Goal: Task Accomplishment & Management: Use online tool/utility

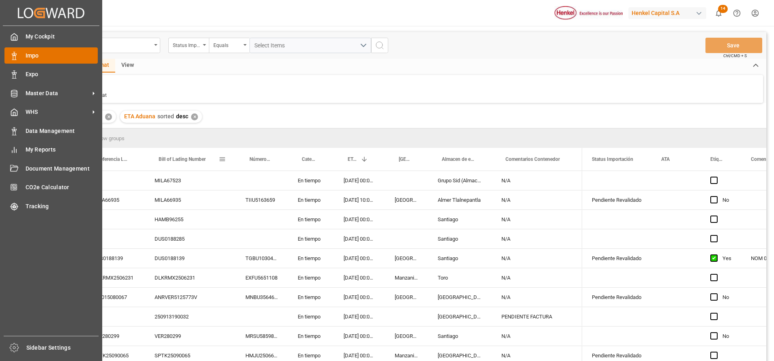
scroll to position [61, 0]
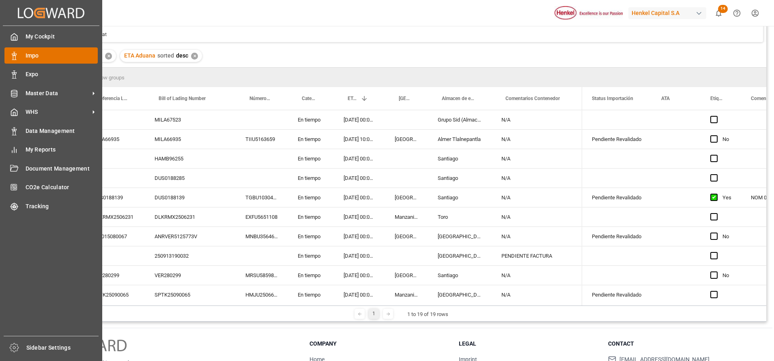
click at [26, 52] on span "Impo" at bounding box center [62, 56] width 73 height 9
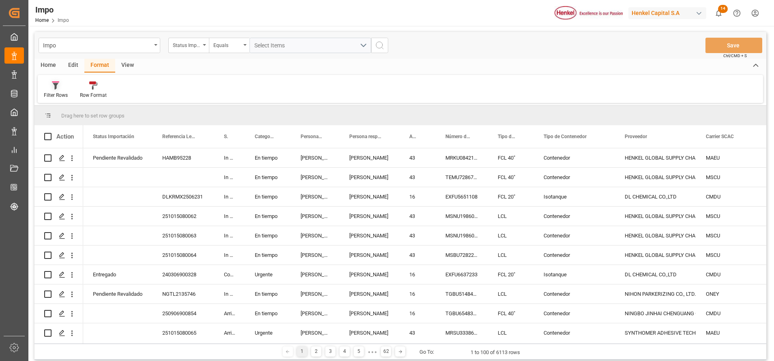
click at [56, 99] on div "Filter Rows" at bounding box center [56, 95] width 24 height 7
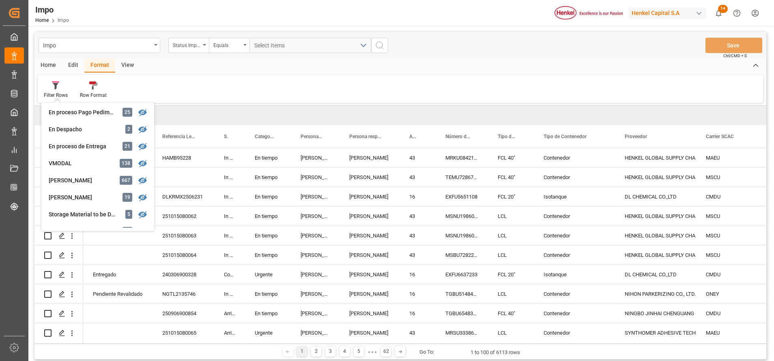
scroll to position [183, 0]
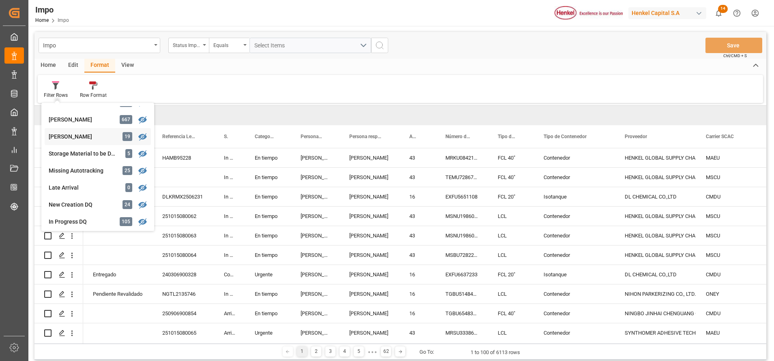
click at [86, 141] on div "Impo Status Importación Equals Select Items Save Ctrl/CMD + S Home Edit Format …" at bounding box center [400, 196] width 732 height 328
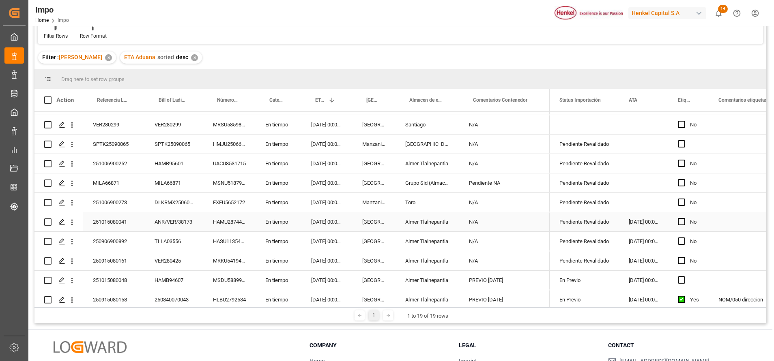
scroll to position [180, 0]
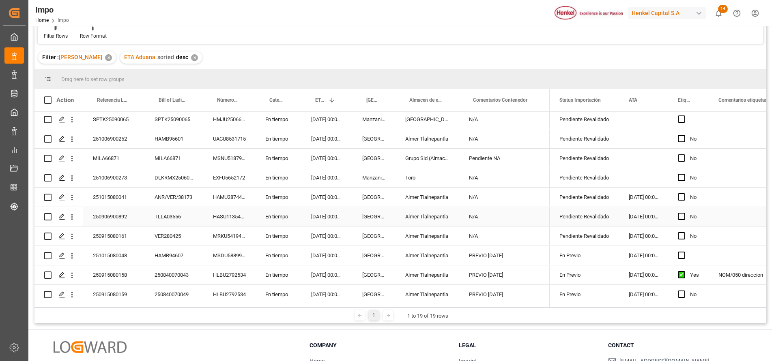
click at [228, 214] on div "HASU1135440" at bounding box center [229, 216] width 52 height 19
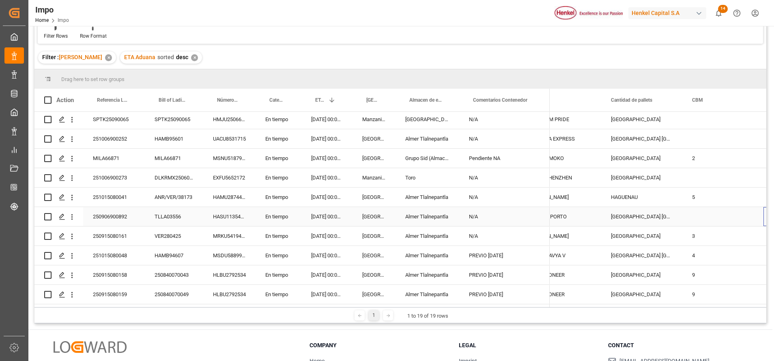
scroll to position [0, 0]
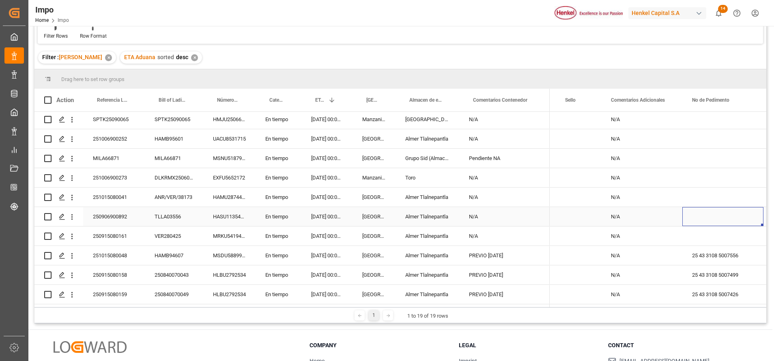
click at [721, 212] on div "Press SPACE to select this row." at bounding box center [722, 216] width 81 height 19
click at [720, 212] on div "Press SPACE to select this row." at bounding box center [722, 216] width 81 height 19
click at [720, 214] on input "Press SPACE to select this row." at bounding box center [723, 221] width 68 height 15
paste input "25 43 3108 5007653"
type input "25 43 3108 5007653"
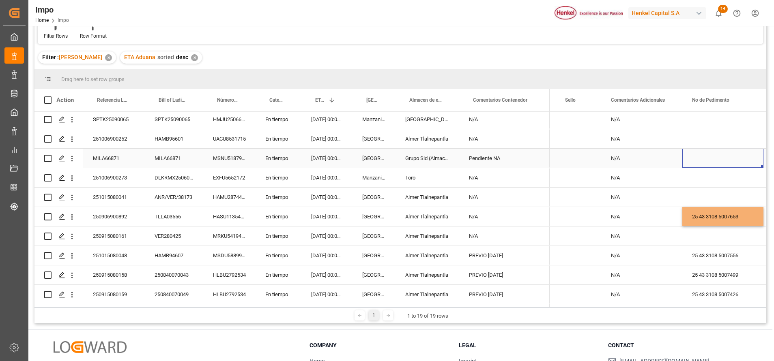
click at [711, 151] on div "Press SPACE to select this row." at bounding box center [722, 158] width 81 height 19
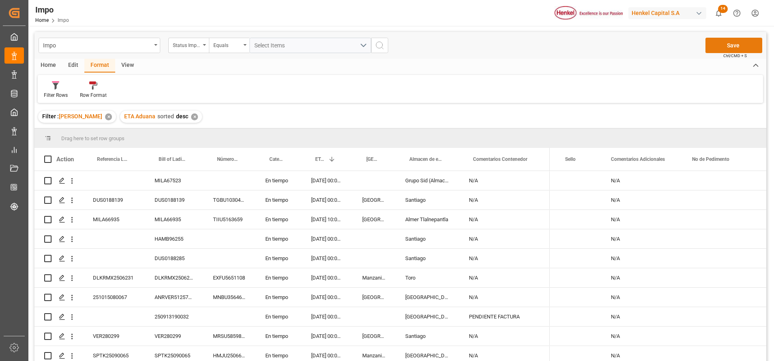
click at [737, 47] on button "Save" at bounding box center [733, 45] width 57 height 15
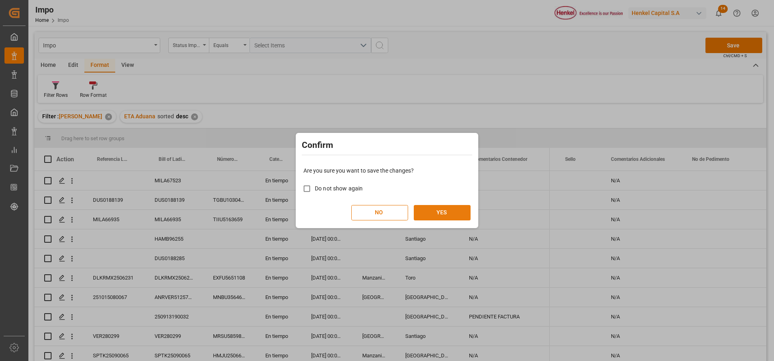
click at [464, 219] on button "YES" at bounding box center [442, 212] width 57 height 15
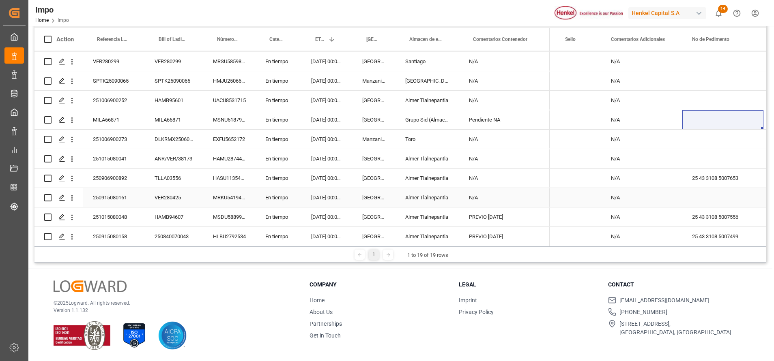
scroll to position [180, 0]
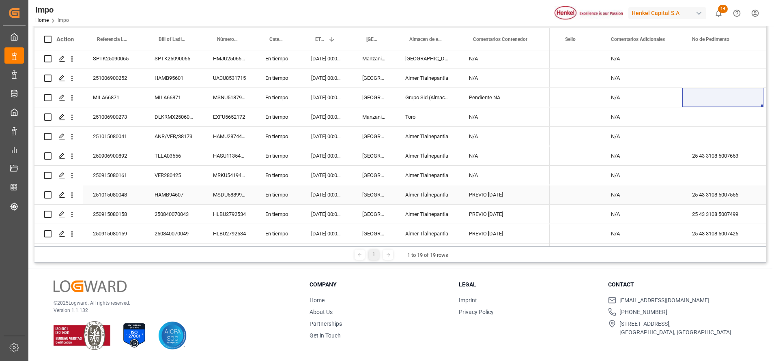
click at [712, 195] on div "25 43 3108 5007556" at bounding box center [722, 194] width 81 height 19
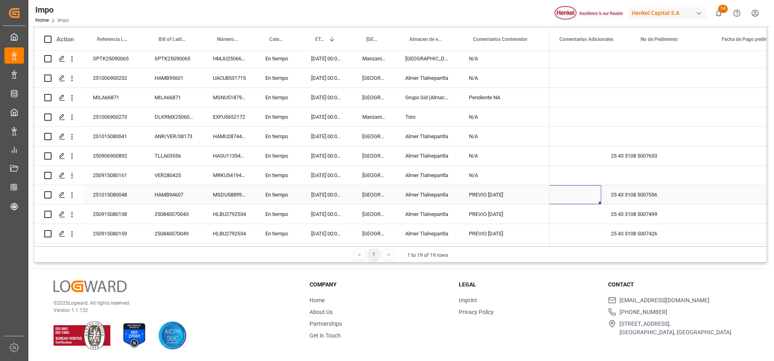
scroll to position [0, 1555]
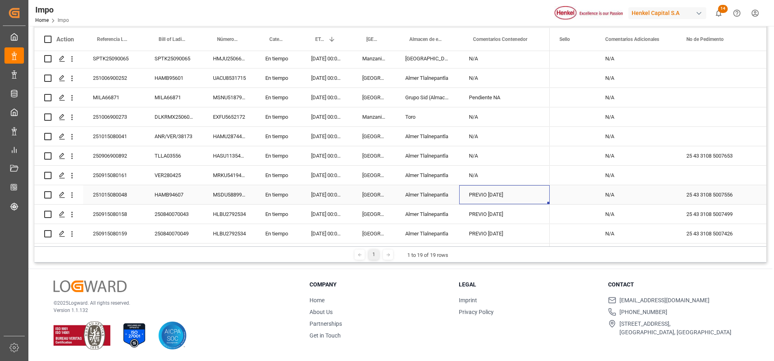
click at [498, 189] on div "PREVIO [DATE]" at bounding box center [504, 194] width 90 height 19
click at [493, 192] on div "PREVIO [DATE]" at bounding box center [504, 194] width 90 height 19
drag, startPoint x: 498, startPoint y: 197, endPoint x: 513, endPoint y: 268, distance: 72.1
click at [498, 197] on input "PREVIO [DATE]" at bounding box center [504, 199] width 77 height 15
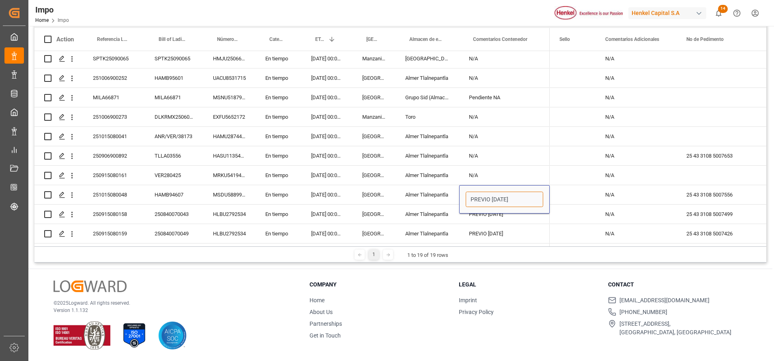
type input "PREVIO [DATE]"
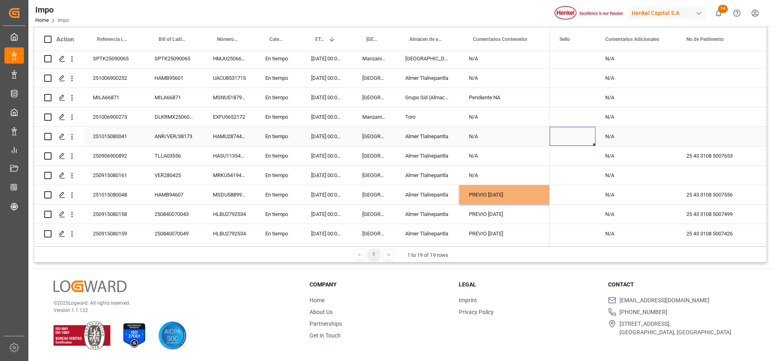
click at [559, 139] on div "Press SPACE to select this row." at bounding box center [573, 136] width 46 height 19
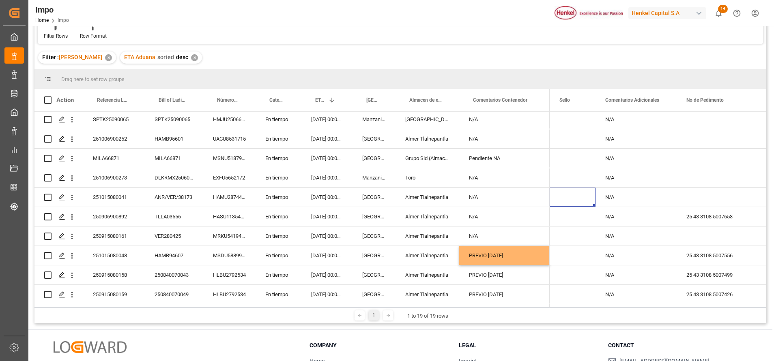
scroll to position [0, 0]
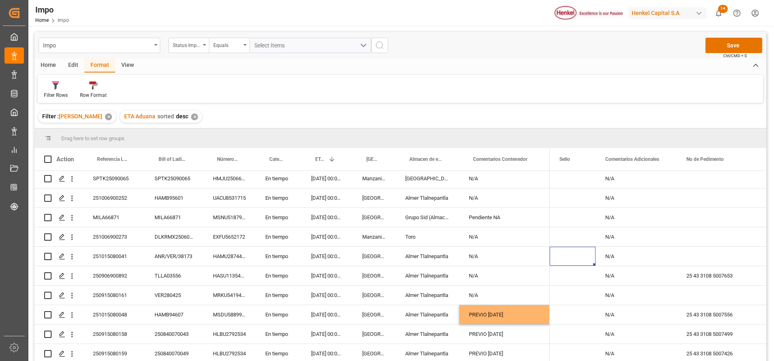
click at [730, 30] on div "Impo Status Importación Equals Select Items Save Ctrl/CMD + S Home Edit Format …" at bounding box center [400, 253] width 744 height 455
click at [728, 51] on button "Save" at bounding box center [733, 45] width 57 height 15
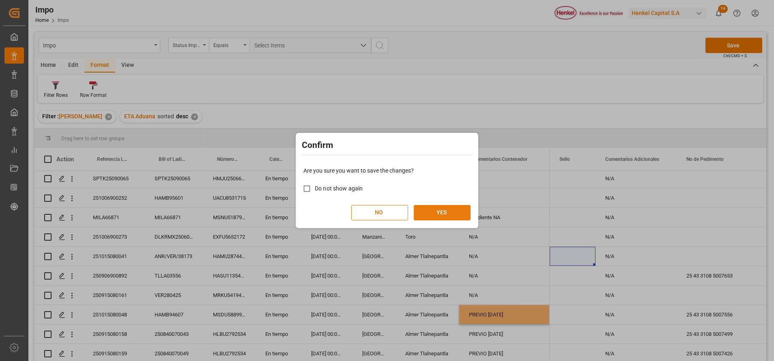
click at [434, 210] on button "YES" at bounding box center [442, 212] width 57 height 15
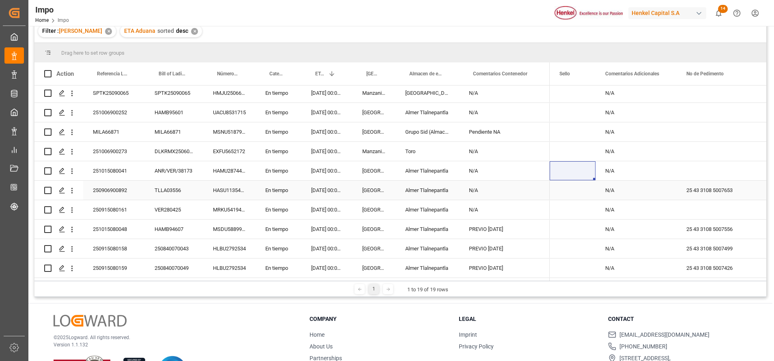
scroll to position [120, 0]
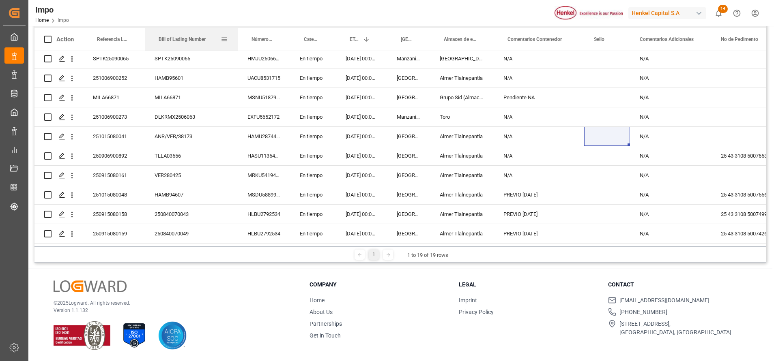
drag, startPoint x: 203, startPoint y: 38, endPoint x: 224, endPoint y: 156, distance: 120.0
click at [237, 41] on div at bounding box center [237, 39] width 3 height 23
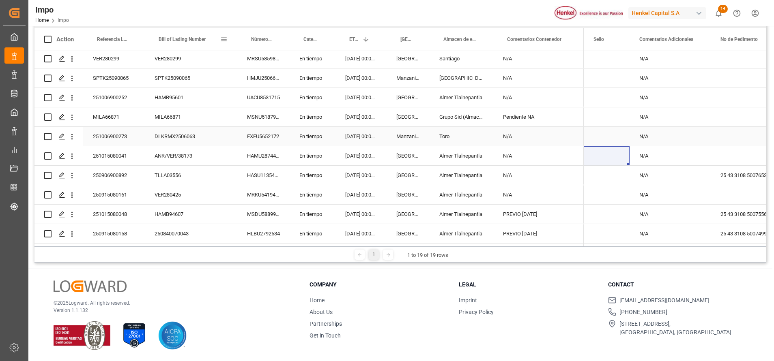
scroll to position [180, 0]
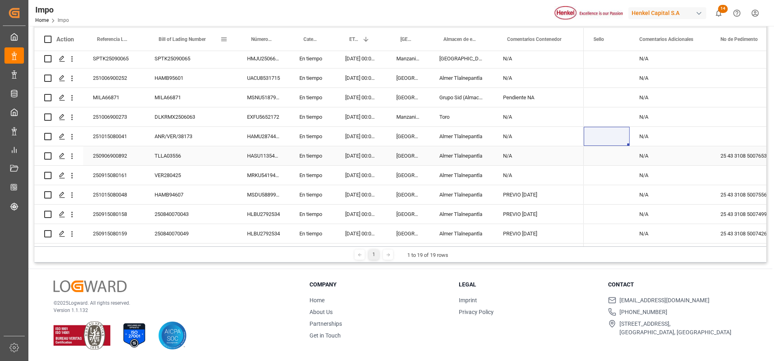
click at [697, 203] on div "N/A N/A N/A N/A N/A N/A N/A N/A N/A N/A N/A N/A N/A N/A N/A 25 43 3108 5007653 …" at bounding box center [348, 59] width 2639 height 370
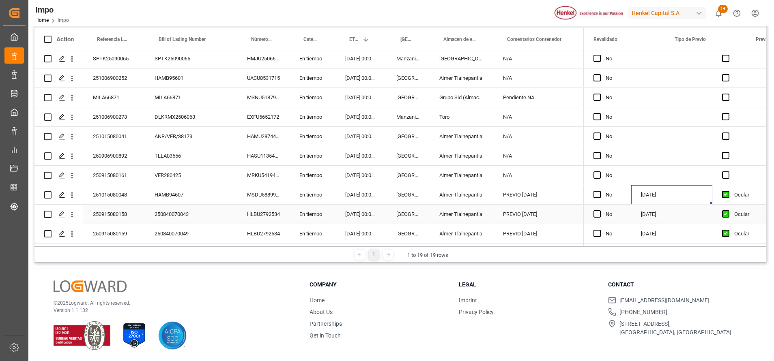
scroll to position [0, 1291]
click at [565, 214] on div "PREVIO [DATE]" at bounding box center [538, 214] width 90 height 19
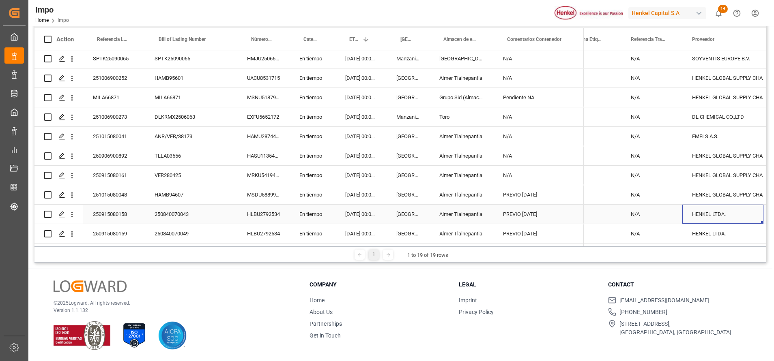
scroll to position [0, 319]
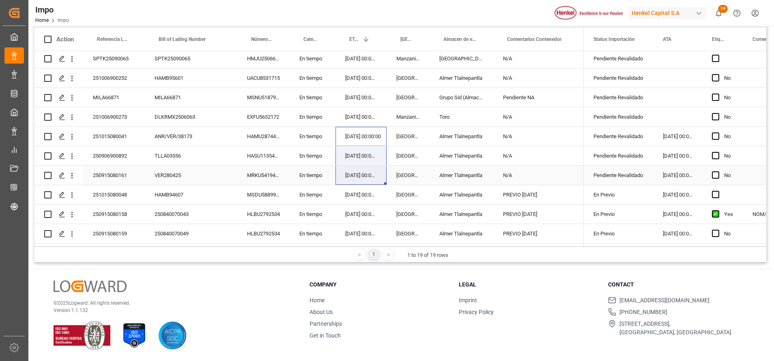
drag, startPoint x: 382, startPoint y: 130, endPoint x: 368, endPoint y: 181, distance: 53.3
click at [368, 181] on div "MILA67523 En tiempo [DATE] 00:00:00 Grupo Sid (Almacenaje y Distribucion AVIOR)…" at bounding box center [308, 59] width 549 height 370
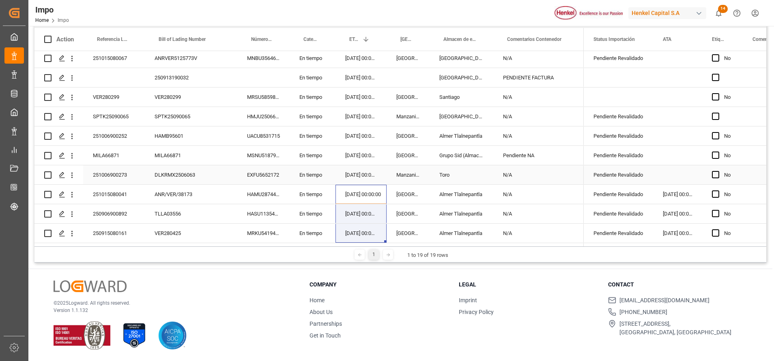
click at [367, 177] on div "[DATE] 00:00:00" at bounding box center [360, 174] width 51 height 19
drag, startPoint x: 541, startPoint y: 176, endPoint x: 537, endPoint y: 176, distance: 4.5
click at [541, 176] on div "N/A" at bounding box center [538, 174] width 90 height 19
click at [346, 178] on div "[DATE] 00:00:00" at bounding box center [360, 174] width 51 height 19
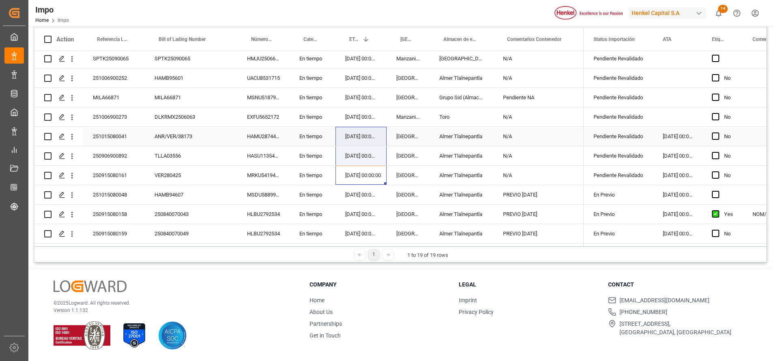
drag, startPoint x: 370, startPoint y: 178, endPoint x: 366, endPoint y: 142, distance: 35.8
click at [366, 142] on div "MILA67523 En tiempo [DATE] 00:00:00 Grupo Sid (Almacenaje y Distribucion AVIOR)…" at bounding box center [308, 59] width 549 height 370
drag, startPoint x: 359, startPoint y: 120, endPoint x: 365, endPoint y: 133, distance: 13.8
click at [357, 122] on div "[DATE] 00:00:00" at bounding box center [360, 116] width 51 height 19
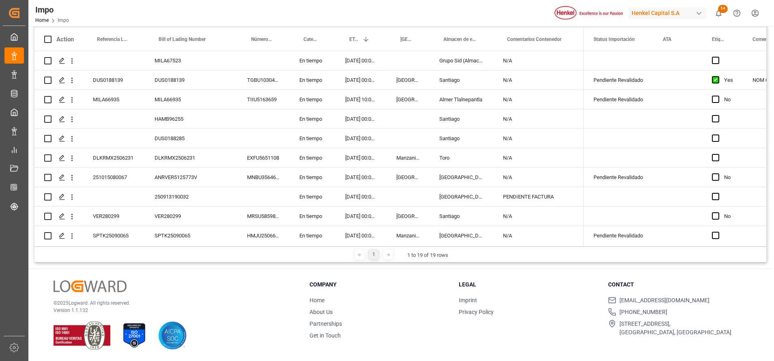
scroll to position [180, 0]
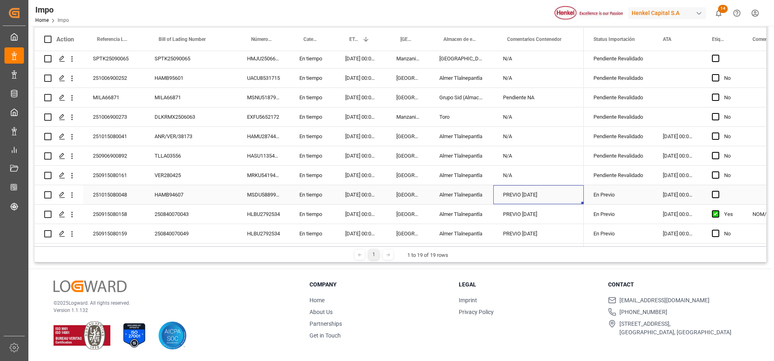
click at [554, 198] on div "PREVIO [DATE]" at bounding box center [538, 194] width 90 height 19
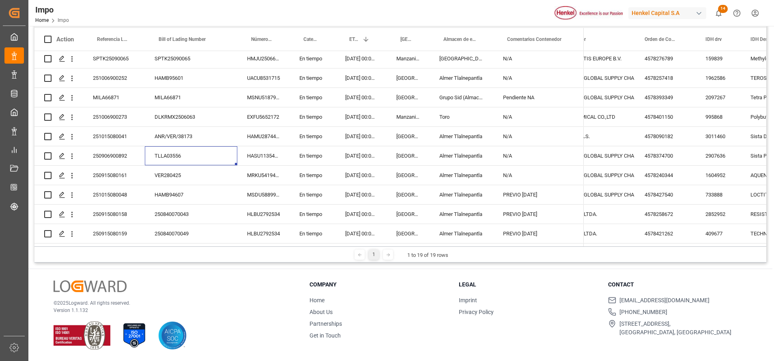
scroll to position [0, 405]
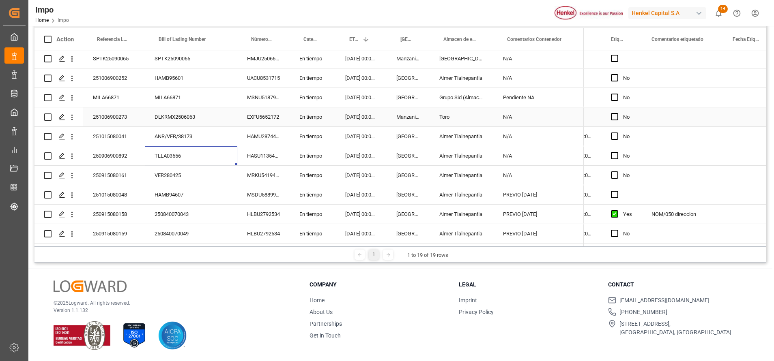
click at [165, 129] on div "ANR/VER/38173" at bounding box center [191, 136] width 92 height 19
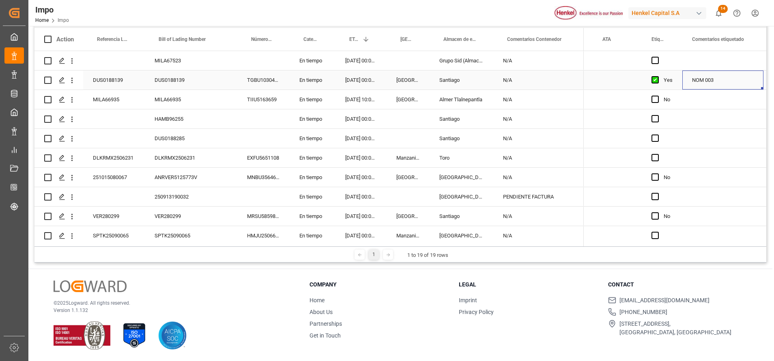
click at [206, 80] on div "DUS0188139" at bounding box center [191, 80] width 92 height 19
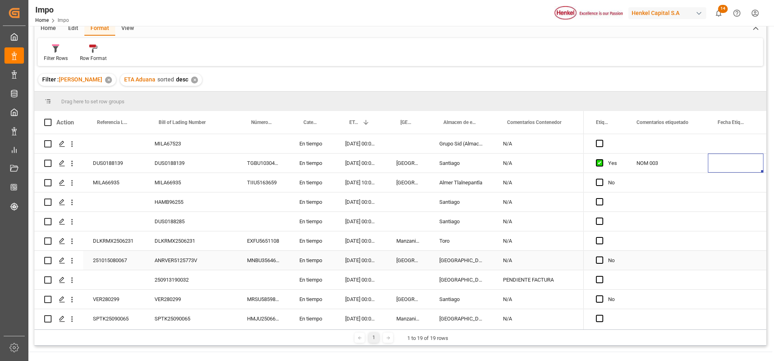
scroll to position [0, 0]
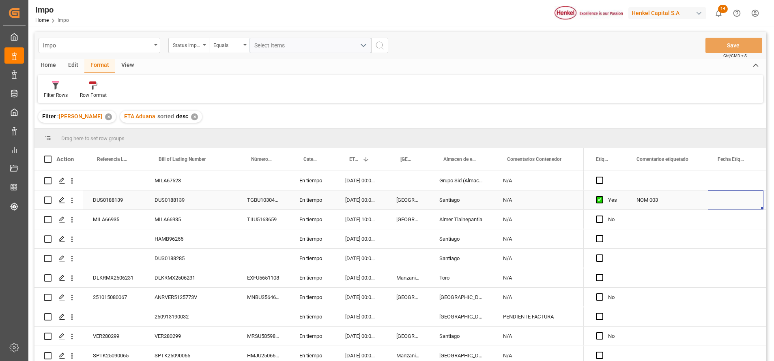
click at [176, 198] on div "DUS0188139" at bounding box center [191, 200] width 92 height 19
click at [171, 200] on div "DUS0188139" at bounding box center [191, 200] width 92 height 19
click at [169, 206] on input "DUS0188139" at bounding box center [190, 204] width 79 height 15
click at [171, 205] on input "DUS0188139" at bounding box center [190, 204] width 79 height 15
